Goal: Task Accomplishment & Management: Manage account settings

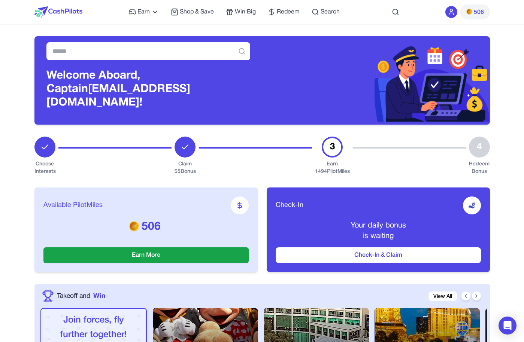
click at [453, 11] on circle at bounding box center [451, 10] width 3 height 3
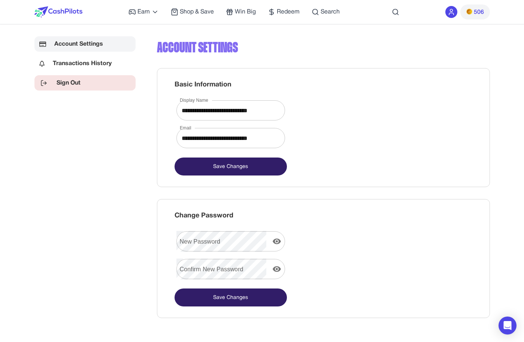
click at [80, 88] on link "Sign Out" at bounding box center [84, 82] width 101 height 15
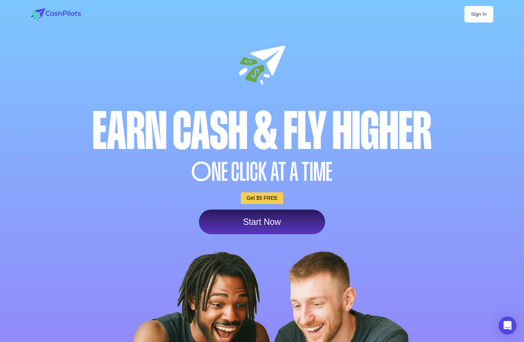
click at [477, 15] on link "Sign In" at bounding box center [478, 14] width 28 height 16
